Goal: Information Seeking & Learning: Learn about a topic

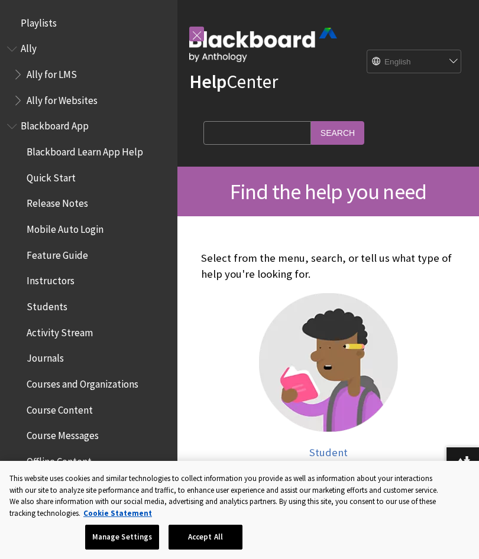
scroll to position [808, 0]
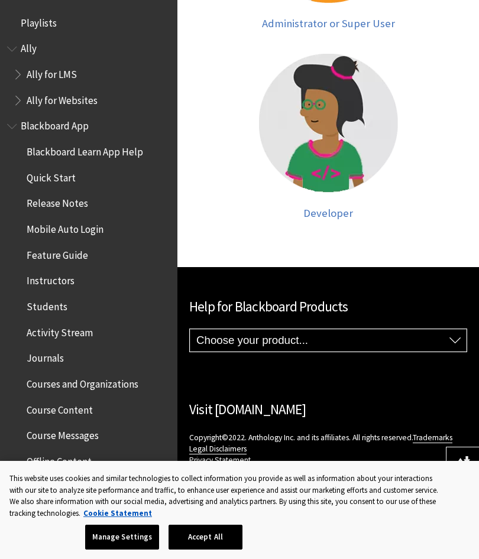
click at [328, 337] on select "Choose your product... Ally Blackboard App Blackboard Data Collaborate Communit…" at bounding box center [328, 340] width 277 height 22
select select "https://help.blackboard.com/Blackboard_Data"
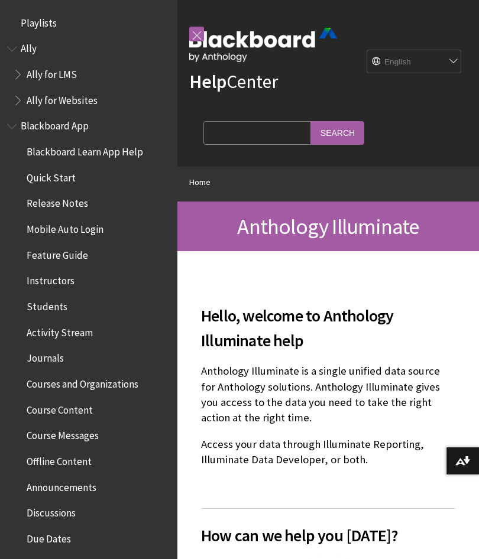
scroll to position [732, 0]
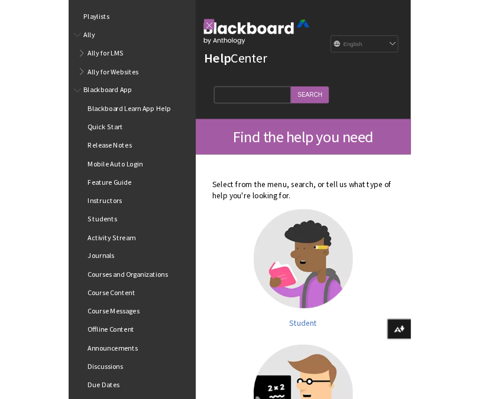
scroll to position [808, 0]
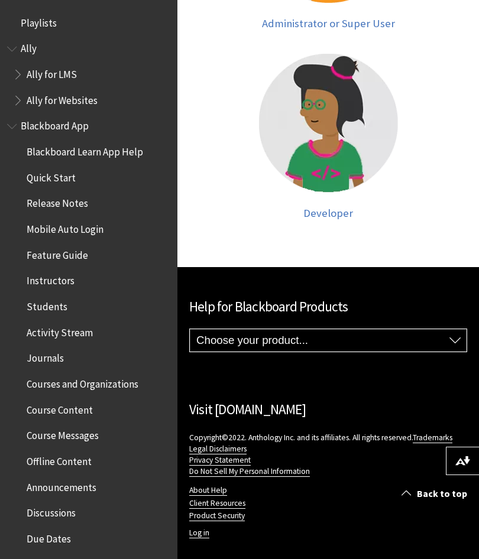
click at [18, 74] on span "Book outline for Anthology Ally Help" at bounding box center [19, 71] width 12 height 15
